Goal: Complete application form

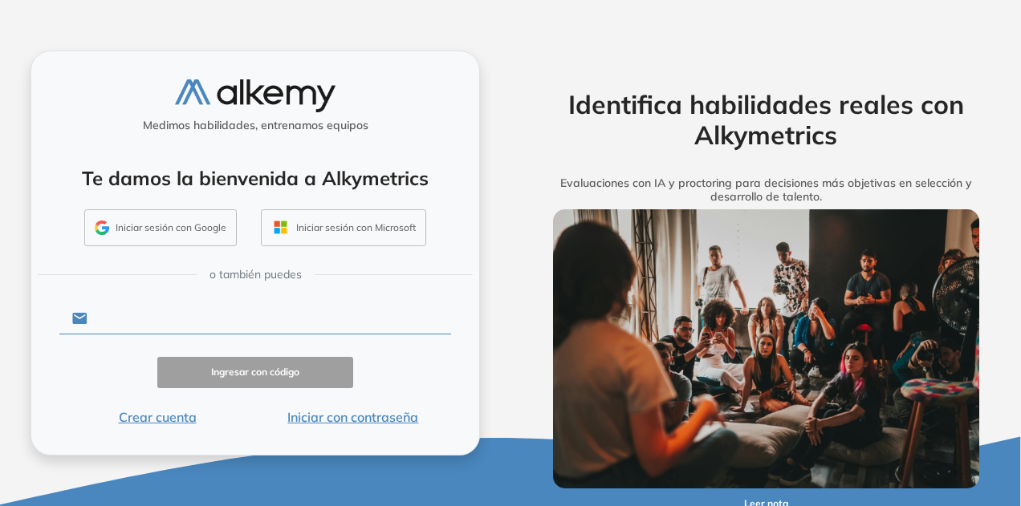
click at [164, 319] on input "text" at bounding box center [269, 318] width 364 height 30
click at [69, 112] on div "Medimos habilidades, entrenamos equipos" at bounding box center [255, 108] width 435 height 59
click at [220, 330] on input "text" at bounding box center [269, 318] width 364 height 30
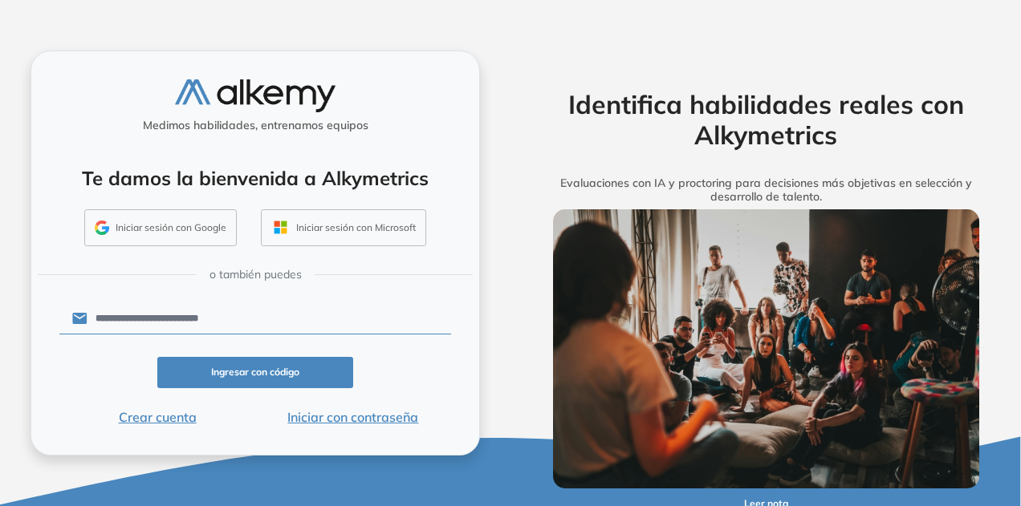
type input "**********"
click button "Ingresar con código" at bounding box center [255, 372] width 196 height 31
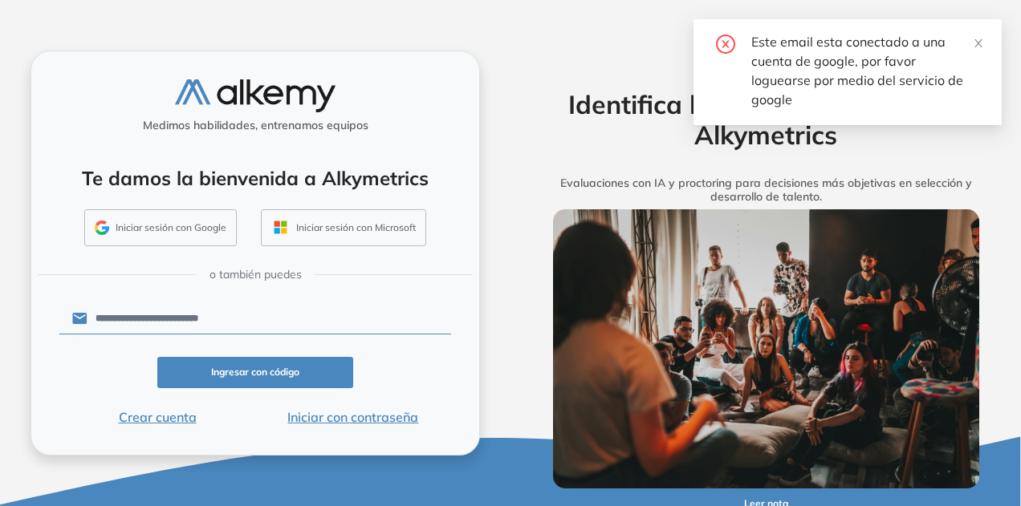
click at [987, 40] on div "Este email esta conectado a una cuenta de google, por favor loguearse por medio…" at bounding box center [847, 72] width 308 height 106
click at [977, 44] on icon "close" at bounding box center [978, 43] width 11 height 11
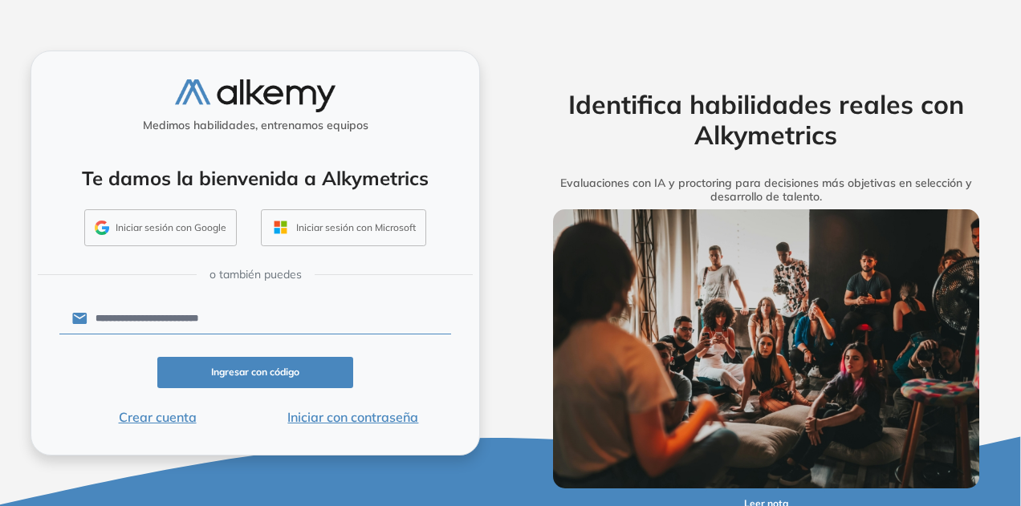
click at [148, 229] on button "Iniciar sesión con Google" at bounding box center [160, 227] width 152 height 37
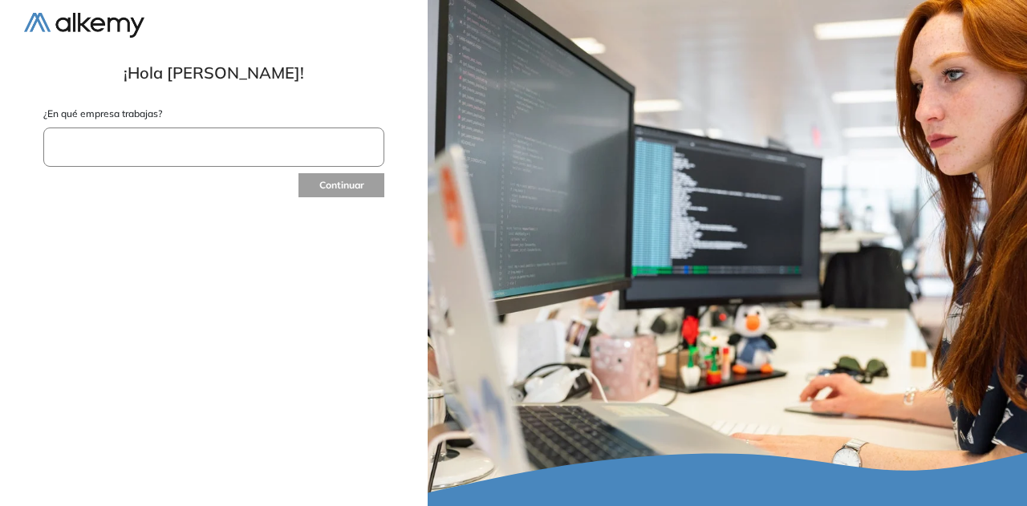
click at [282, 144] on input "text" at bounding box center [213, 147] width 341 height 39
click at [234, 153] on input "text" at bounding box center [213, 147] width 341 height 39
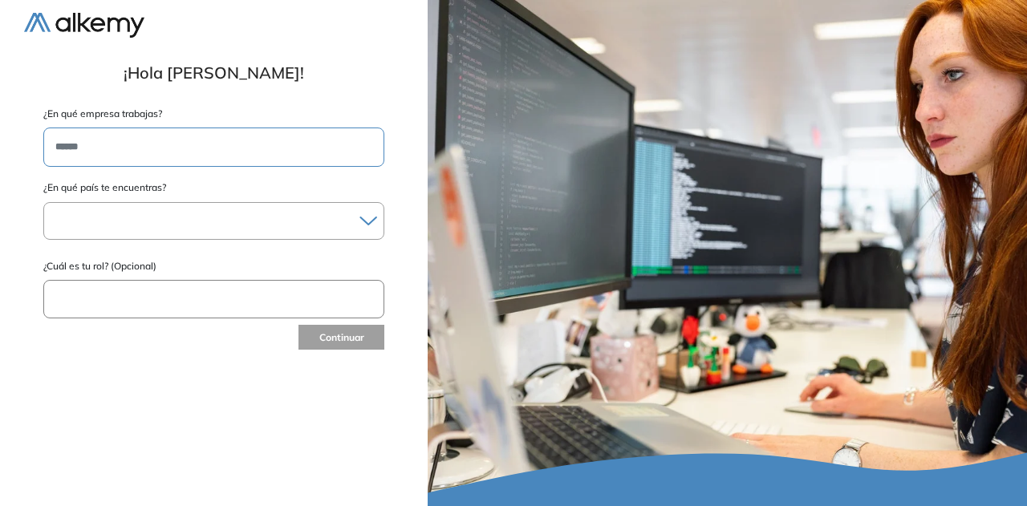
type input "******"
click at [171, 222] on div at bounding box center [213, 220] width 339 height 23
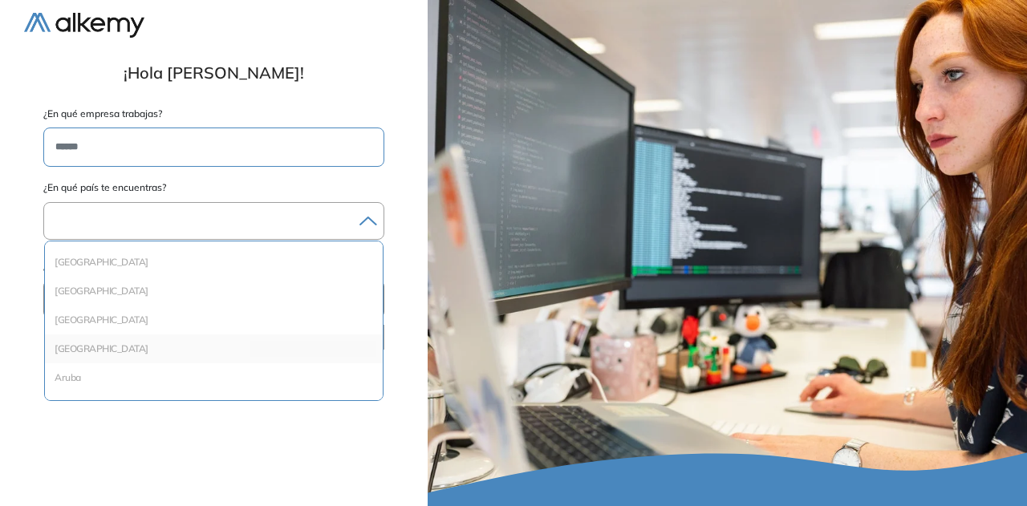
click at [109, 351] on li "[GEOGRAPHIC_DATA]" at bounding box center [213, 349] width 325 height 16
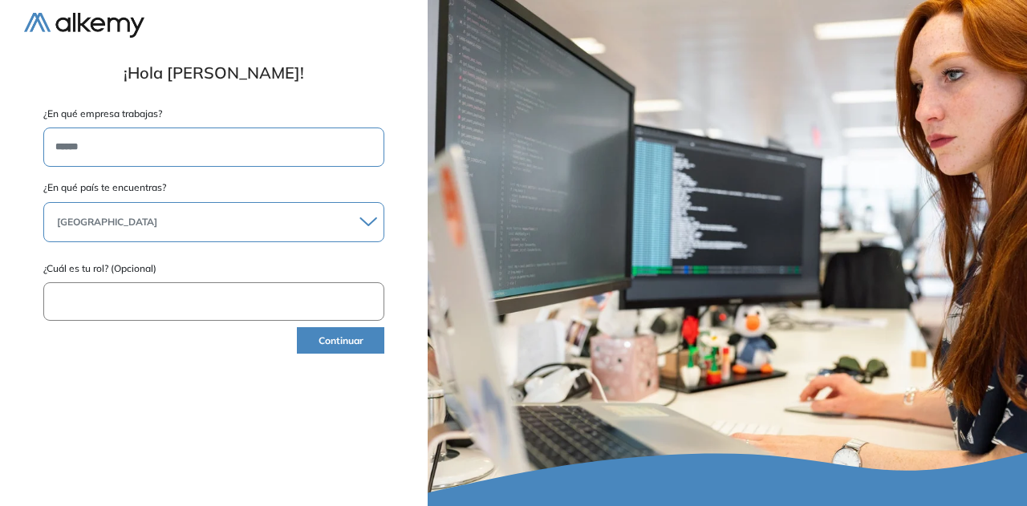
click at [153, 289] on input "text" at bounding box center [213, 301] width 341 height 39
click at [173, 304] on input "text" at bounding box center [213, 301] width 341 height 39
type input "*********"
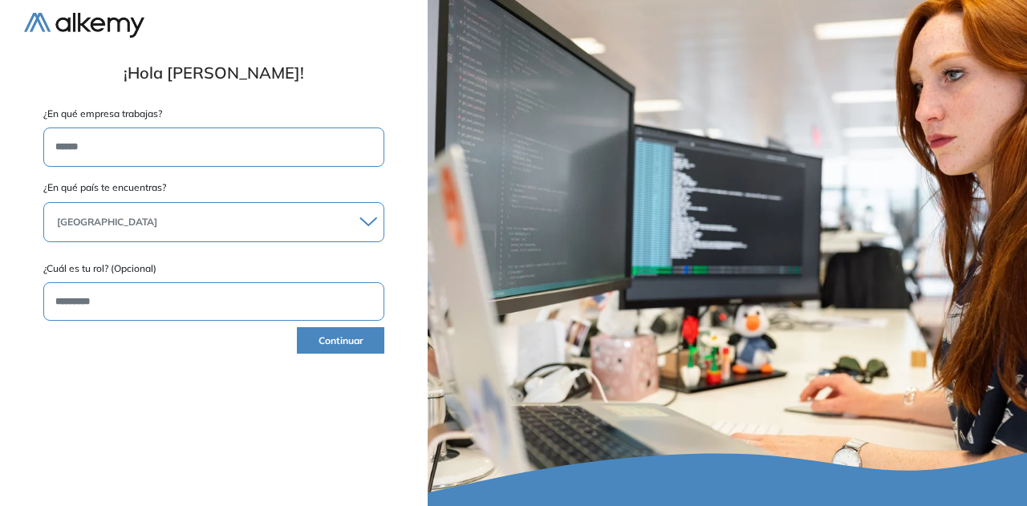
click at [326, 339] on button "Continuar" at bounding box center [340, 340] width 87 height 26
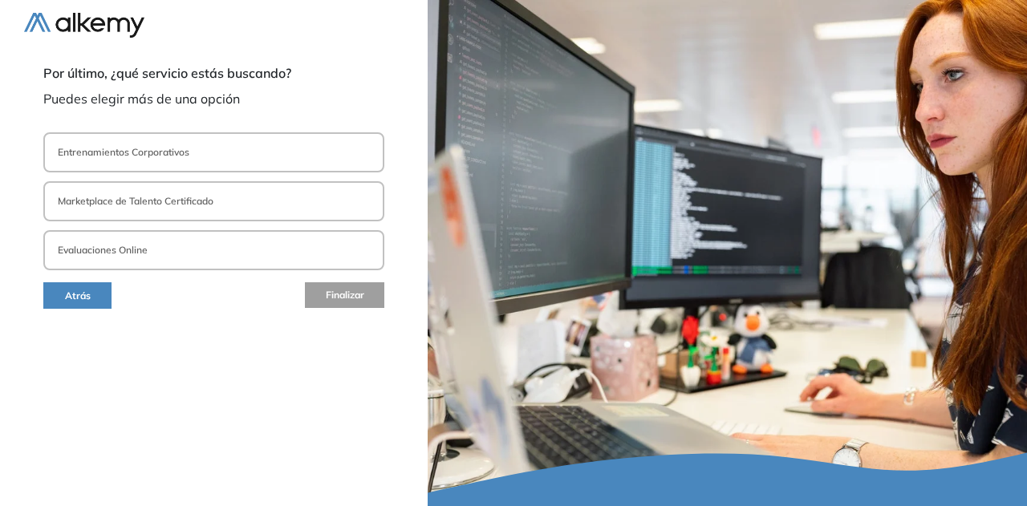
click at [148, 151] on p "Entrenamientos Corporativos" at bounding box center [124, 152] width 132 height 14
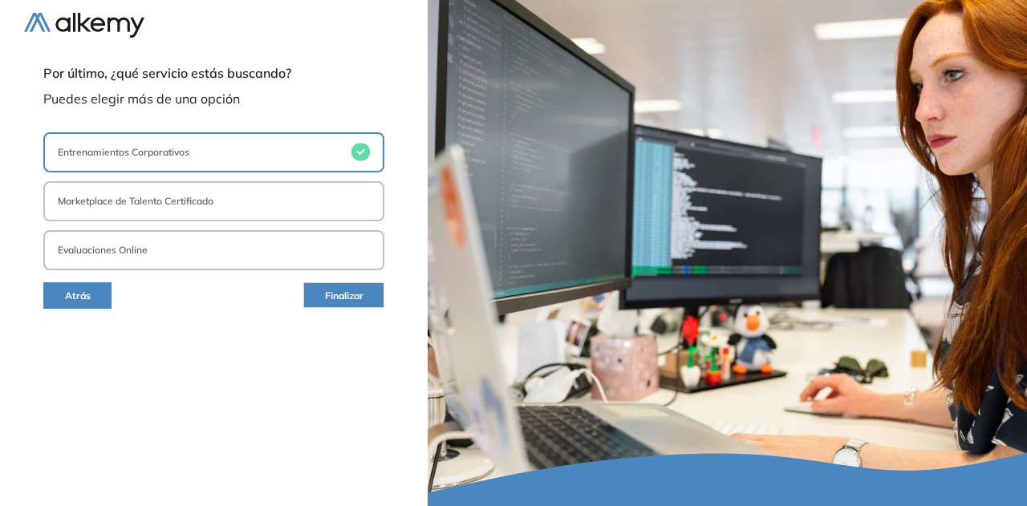
click at [148, 151] on p "Entrenamientos Corporativos" at bounding box center [124, 152] width 132 height 14
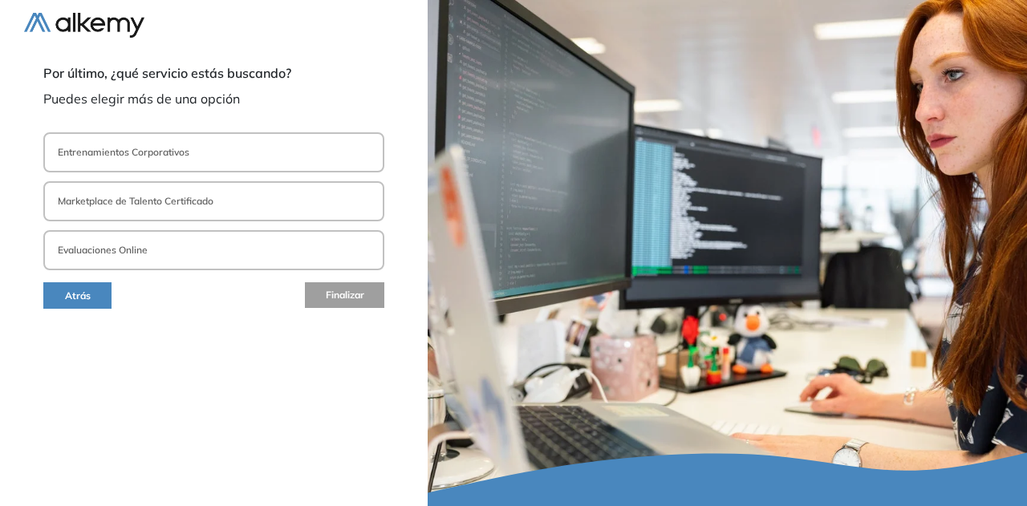
click at [148, 151] on p "Entrenamientos Corporativos" at bounding box center [124, 152] width 132 height 14
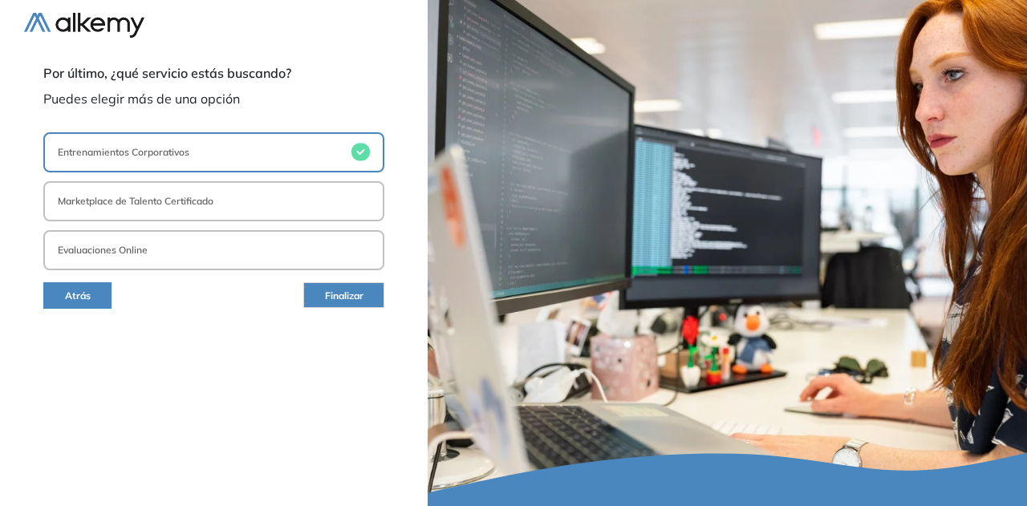
click at [119, 240] on button "Evaluaciones Online" at bounding box center [213, 250] width 341 height 40
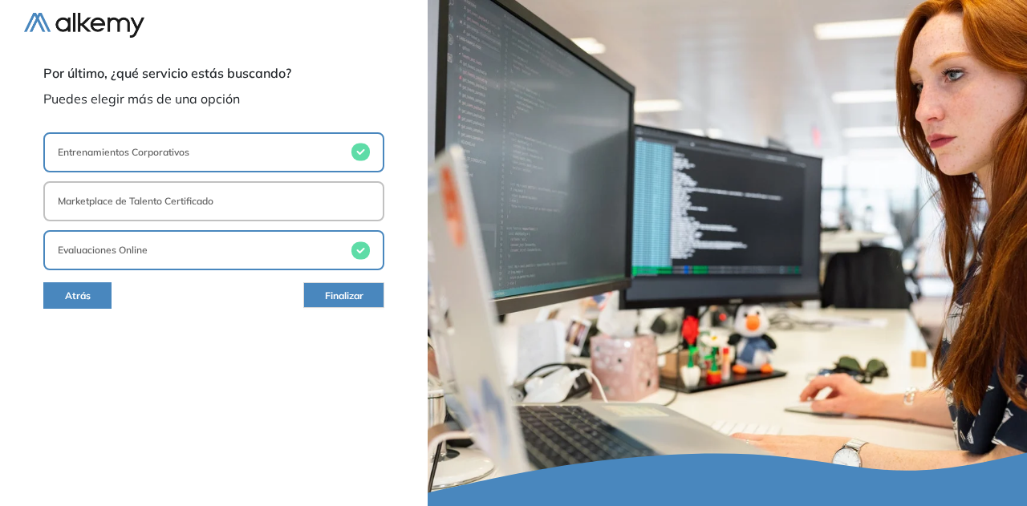
click at [343, 298] on span "Finalizar" at bounding box center [344, 296] width 39 height 15
